Goal: Transaction & Acquisition: Purchase product/service

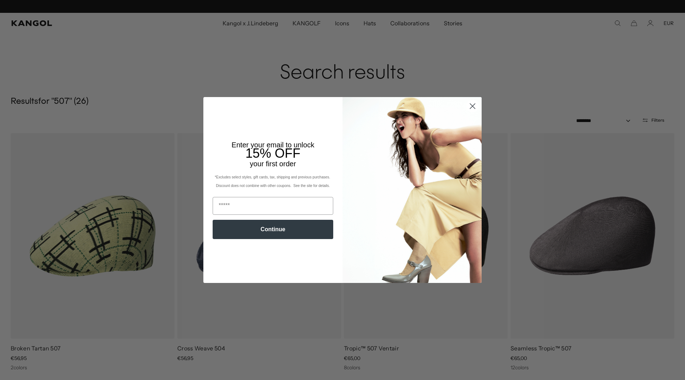
click at [471, 104] on circle "Close dialog" at bounding box center [472, 106] width 12 height 12
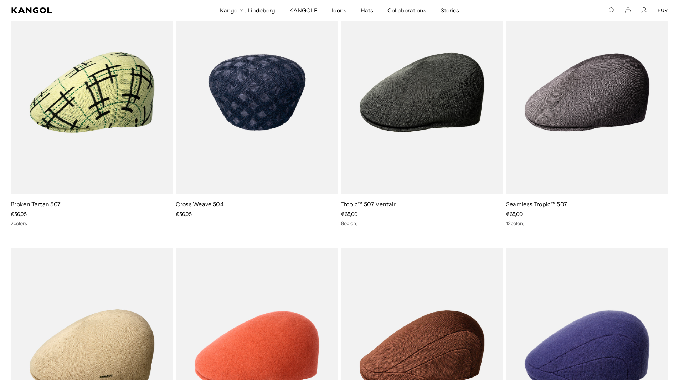
click at [273, 111] on img at bounding box center [257, 92] width 162 height 204
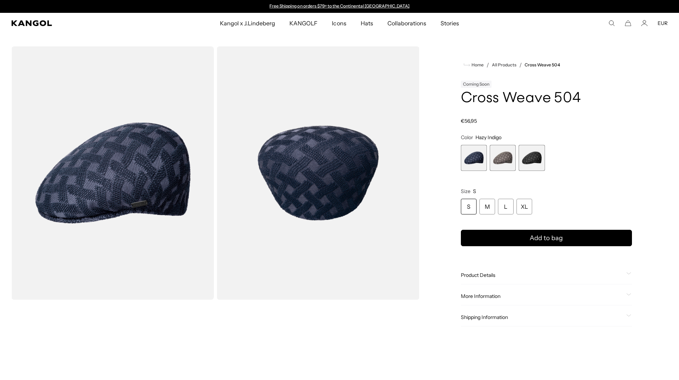
click at [506, 160] on span "2 of 3" at bounding box center [503, 158] width 26 height 26
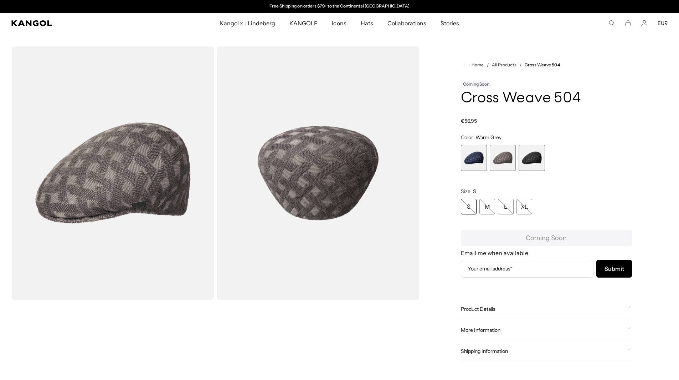
click at [534, 163] on span "3 of 3" at bounding box center [532, 158] width 26 height 26
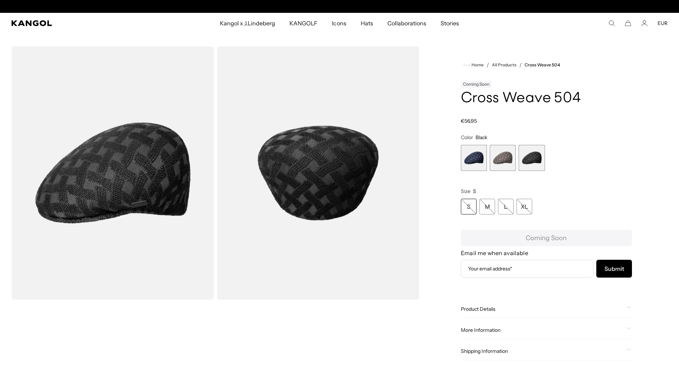
scroll to position [0, 147]
click at [477, 158] on span "1 of 3" at bounding box center [474, 158] width 26 height 26
click at [472, 157] on span "1 of 3" at bounding box center [474, 158] width 26 height 26
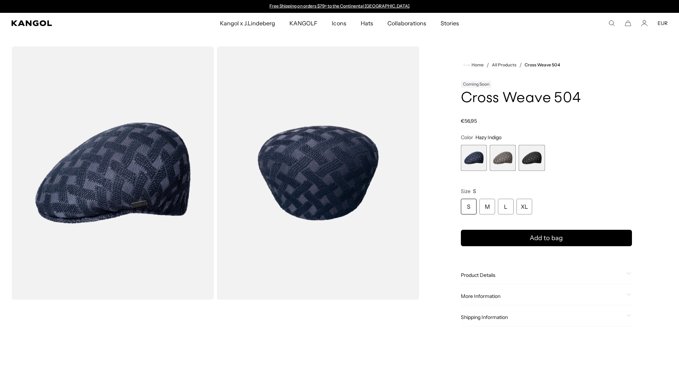
click at [500, 159] on span "2 of 3" at bounding box center [503, 158] width 26 height 26
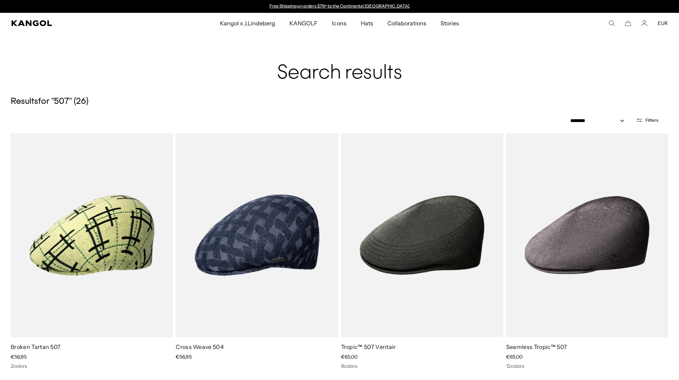
click at [611, 22] on icon "Search here" at bounding box center [612, 23] width 6 height 6
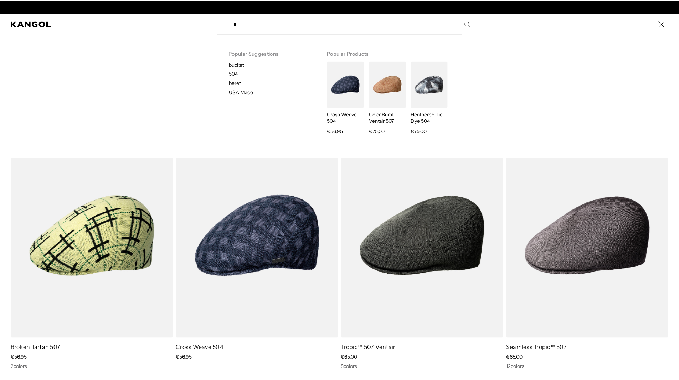
scroll to position [0, 147]
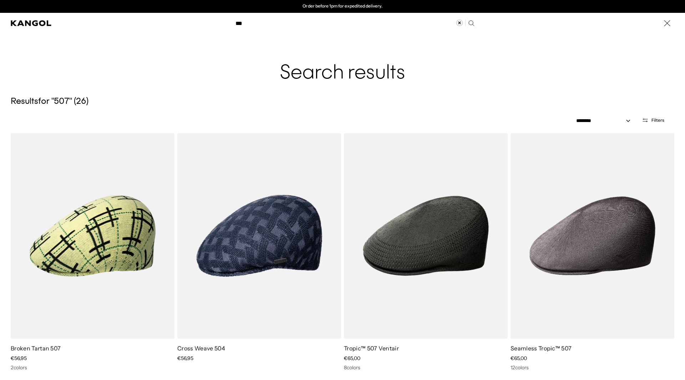
type input "***"
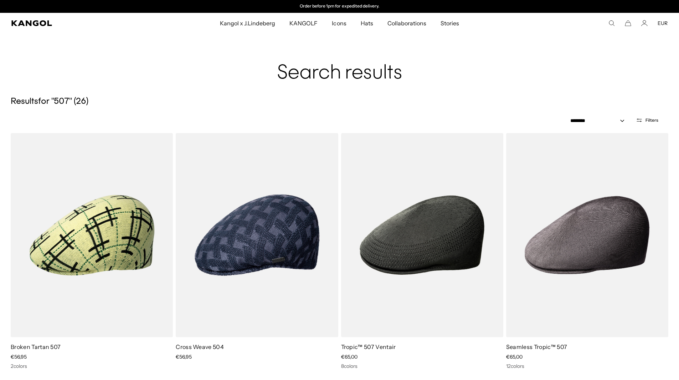
click at [645, 121] on button "Filters" at bounding box center [647, 120] width 31 height 6
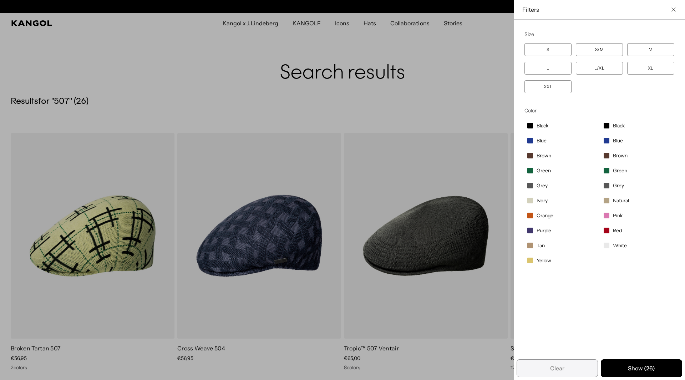
scroll to position [0, 0]
click at [639, 70] on label "XL" at bounding box center [650, 68] width 47 height 13
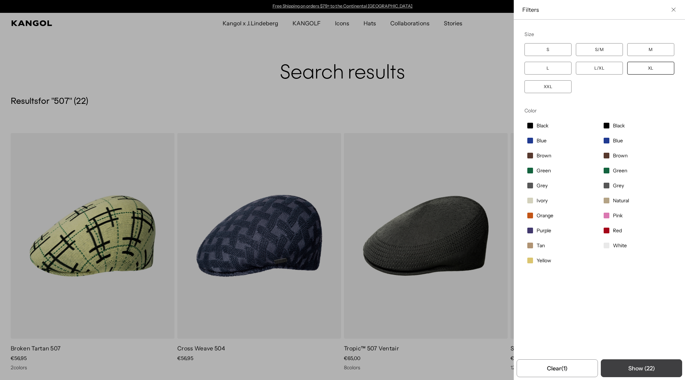
click at [636, 372] on button "Show ( 22 )" at bounding box center [640, 368] width 81 height 18
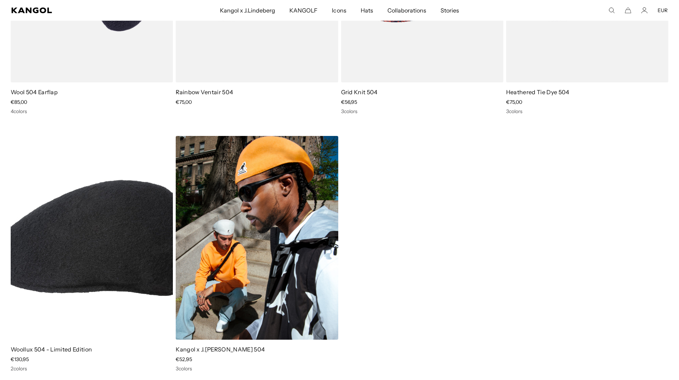
click at [270, 203] on img at bounding box center [257, 238] width 162 height 204
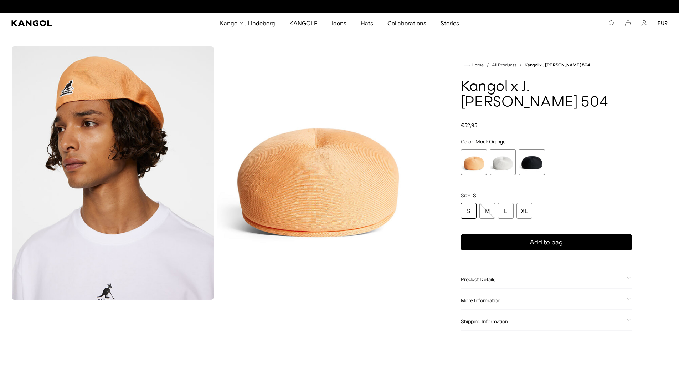
scroll to position [0, 147]
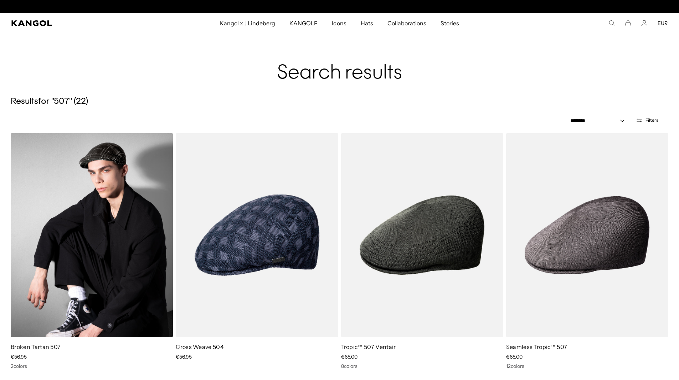
scroll to position [0, 147]
click at [110, 202] on img at bounding box center [92, 235] width 162 height 204
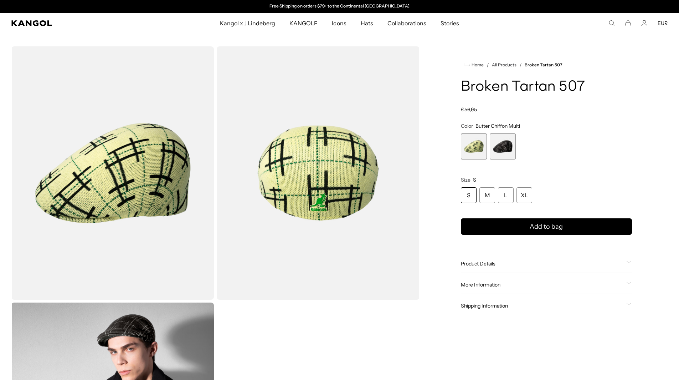
click at [480, 140] on span "1 of 2" at bounding box center [474, 146] width 26 height 26
click at [499, 142] on span "2 of 2" at bounding box center [503, 146] width 26 height 26
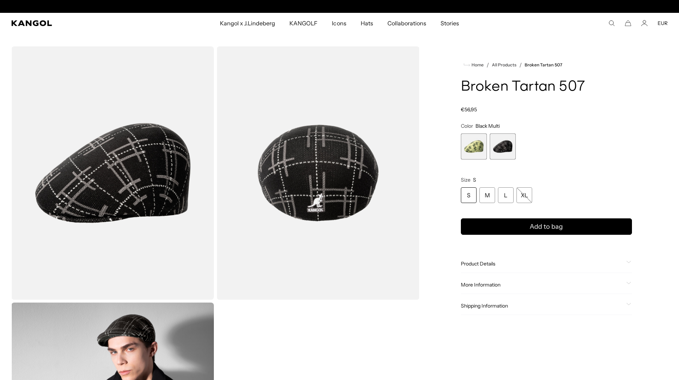
scroll to position [0, 147]
click at [507, 65] on link "All Products" at bounding box center [504, 64] width 25 height 5
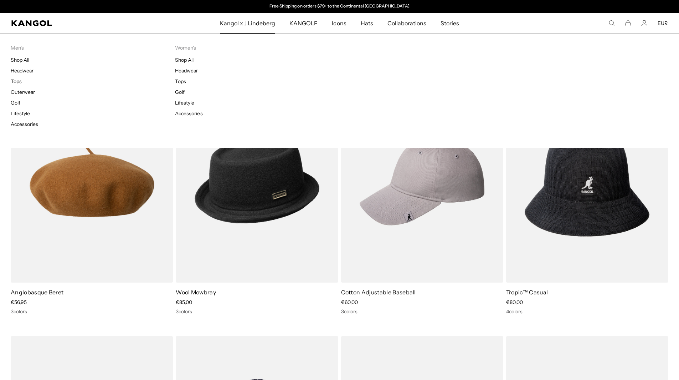
click at [23, 71] on link "Headwear" at bounding box center [22, 70] width 23 height 6
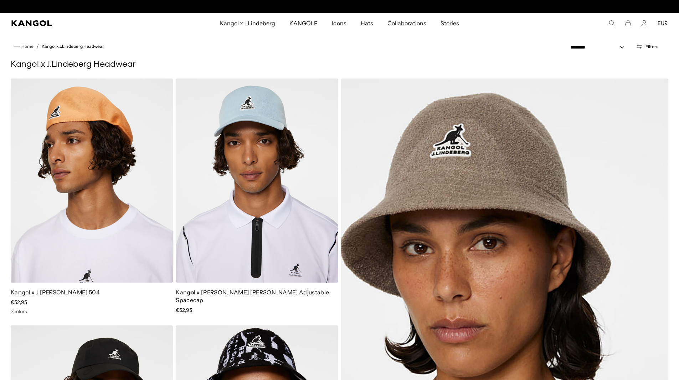
scroll to position [0, 147]
click at [29, 46] on span "Home" at bounding box center [27, 46] width 14 height 5
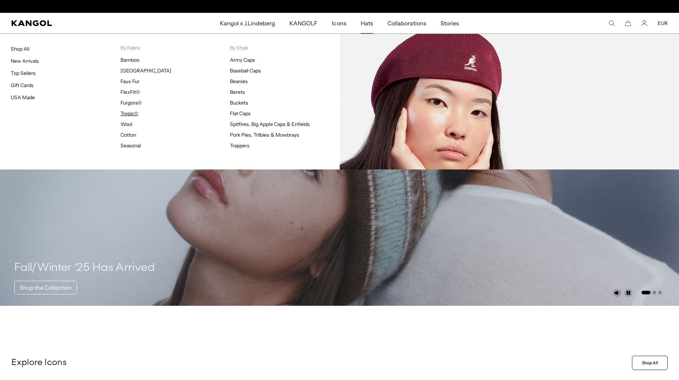
scroll to position [0, 147]
click at [129, 112] on link "Tropic®" at bounding box center [130, 113] width 18 height 6
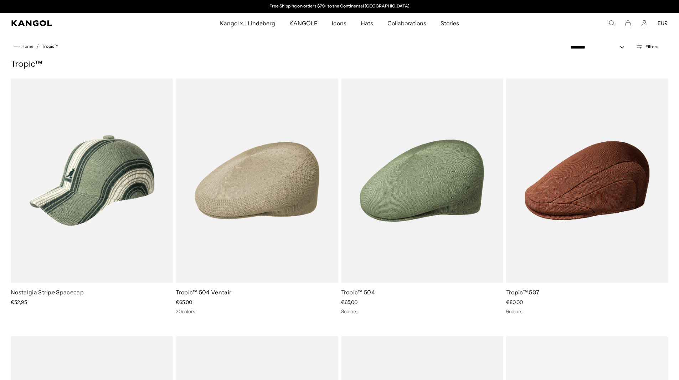
click at [611, 25] on icon "Search here" at bounding box center [612, 23] width 6 height 6
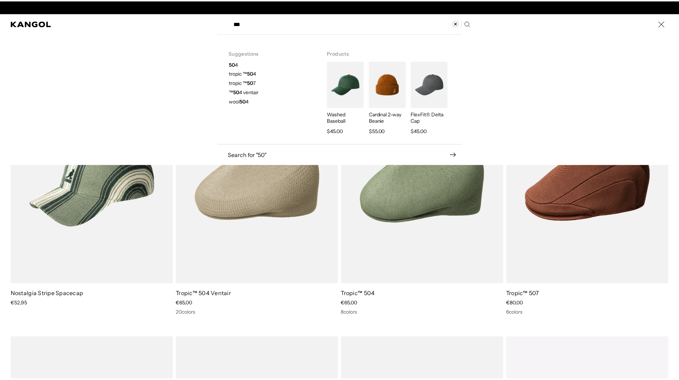
scroll to position [0, 147]
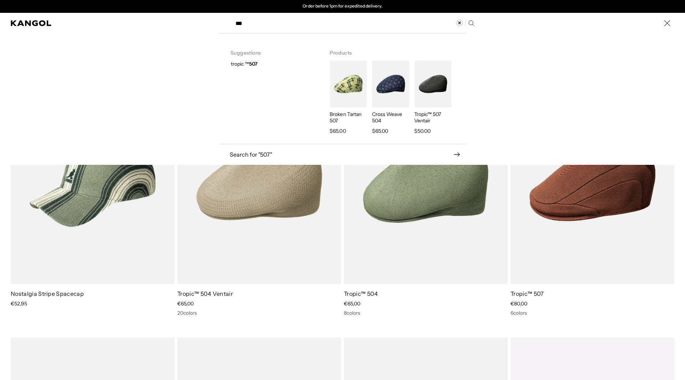
click at [250, 63] on strong "507" at bounding box center [253, 64] width 9 height 6
type input "**********"
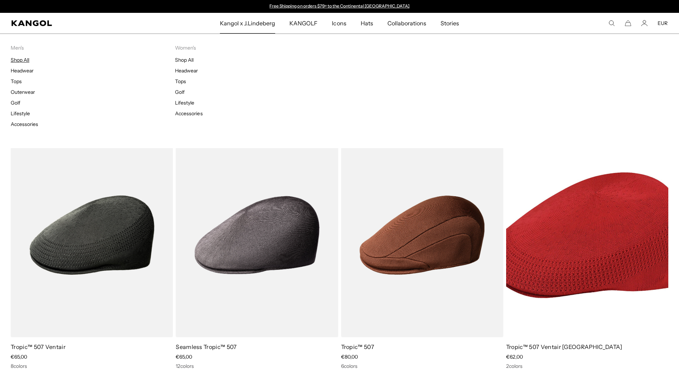
click at [16, 60] on link "Shop All" at bounding box center [20, 60] width 19 height 6
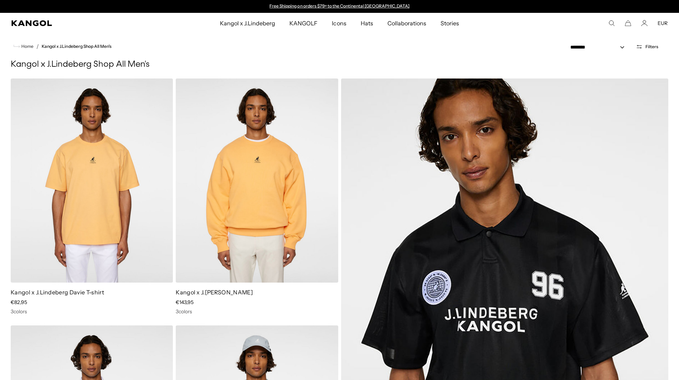
click at [614, 22] on icon "Search here" at bounding box center [612, 23] width 6 height 6
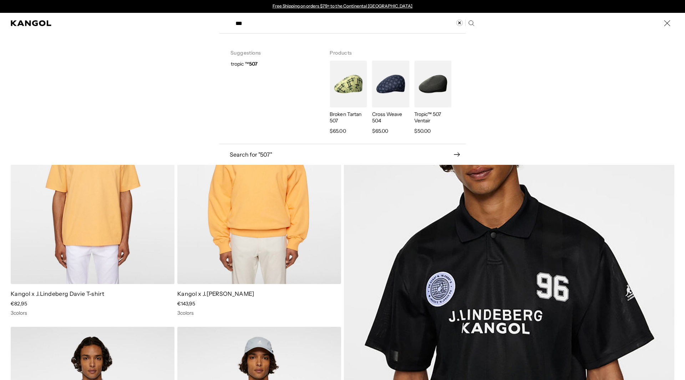
type input "***"
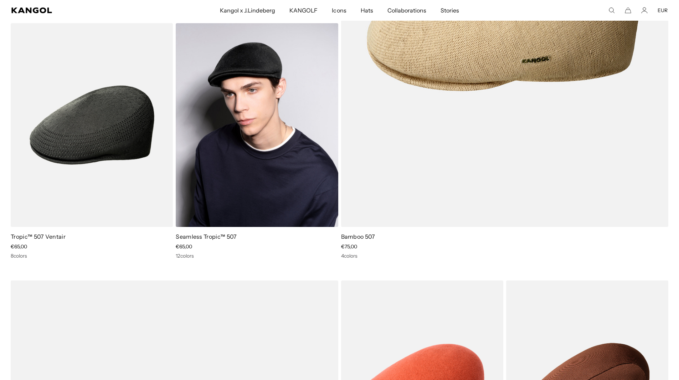
click at [209, 128] on img at bounding box center [257, 125] width 162 height 204
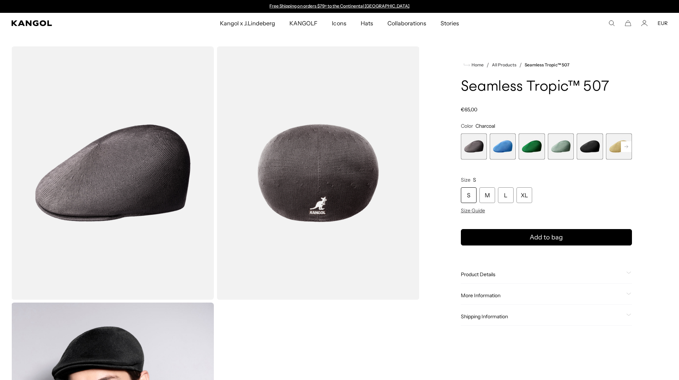
click at [625, 145] on rect at bounding box center [626, 146] width 11 height 11
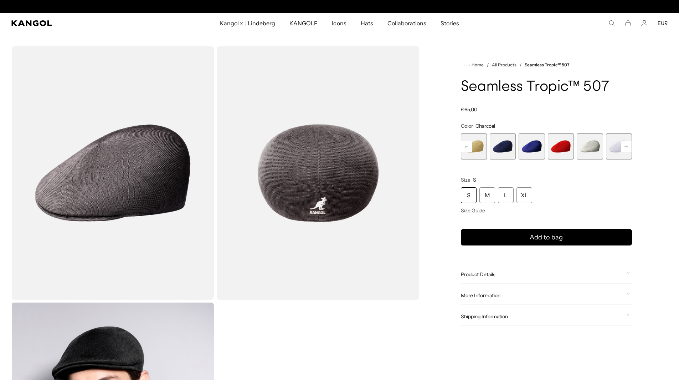
scroll to position [0, 147]
click at [625, 145] on rect at bounding box center [626, 146] width 11 height 11
click at [625, 145] on span "12 of 12" at bounding box center [619, 146] width 26 height 26
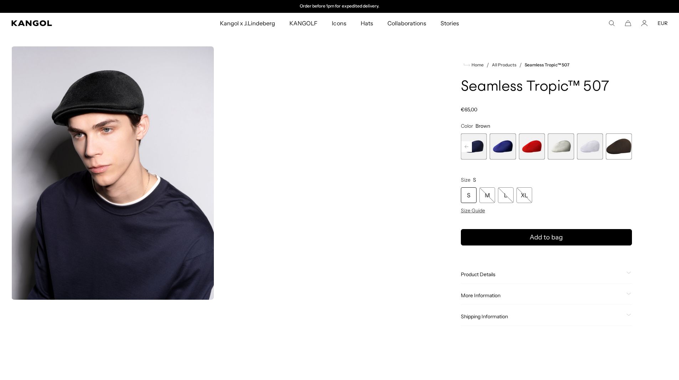
click at [526, 147] on span "9 of 12" at bounding box center [532, 146] width 26 height 26
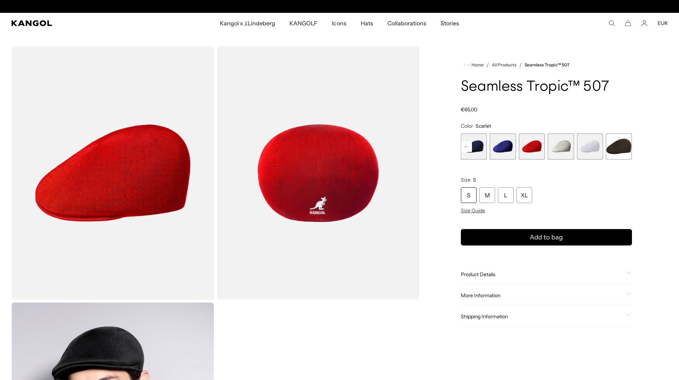
scroll to position [0, 147]
click at [500, 158] on span "8 of 12" at bounding box center [503, 146] width 26 height 26
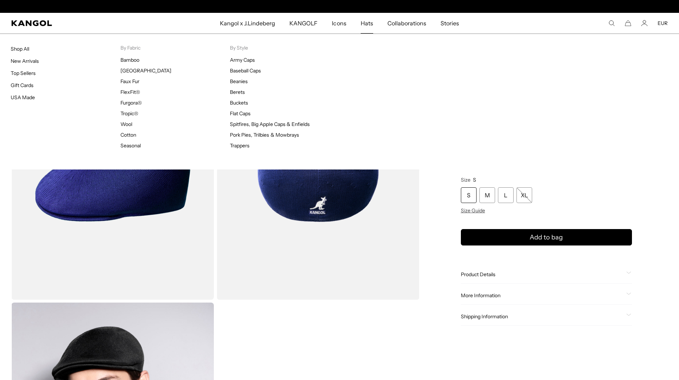
scroll to position [0, 147]
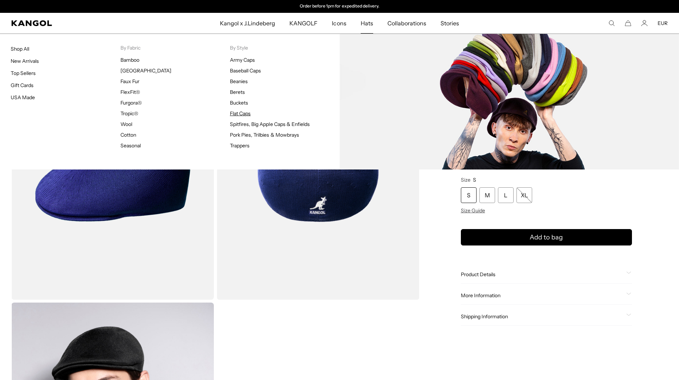
click at [242, 113] on link "Flat Caps" at bounding box center [240, 113] width 21 height 6
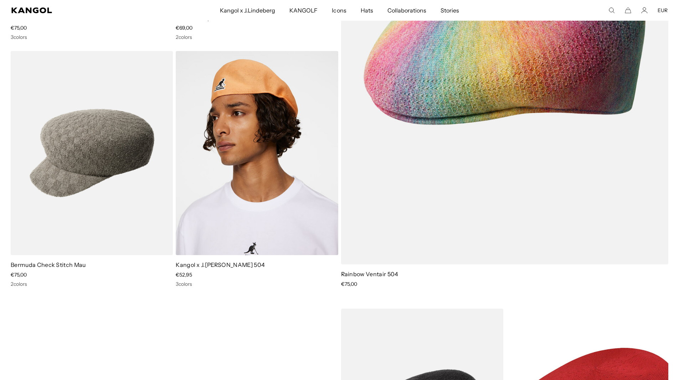
scroll to position [3280, 0]
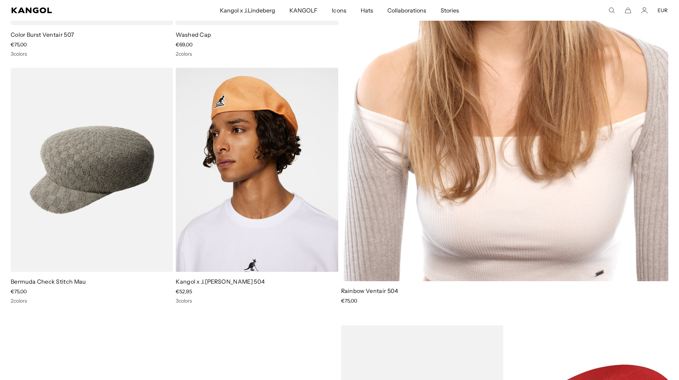
click at [498, 263] on img at bounding box center [505, 51] width 328 height 460
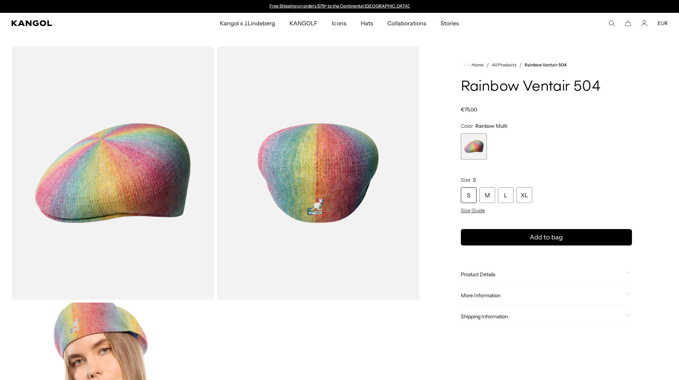
click at [331, 161] on img "Gallery Viewer" at bounding box center [318, 172] width 203 height 253
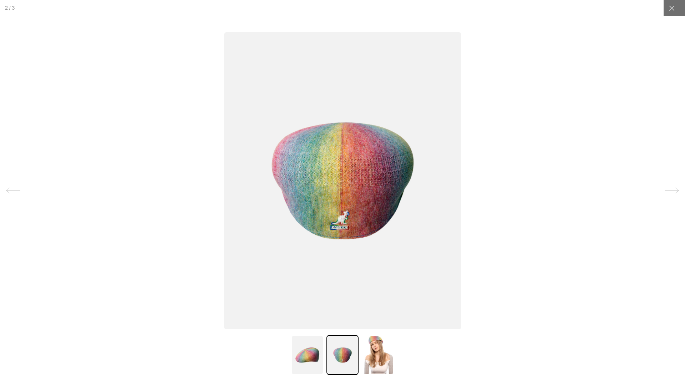
click at [307, 354] on img at bounding box center [307, 355] width 32 height 40
